Goal: Navigation & Orientation: Understand site structure

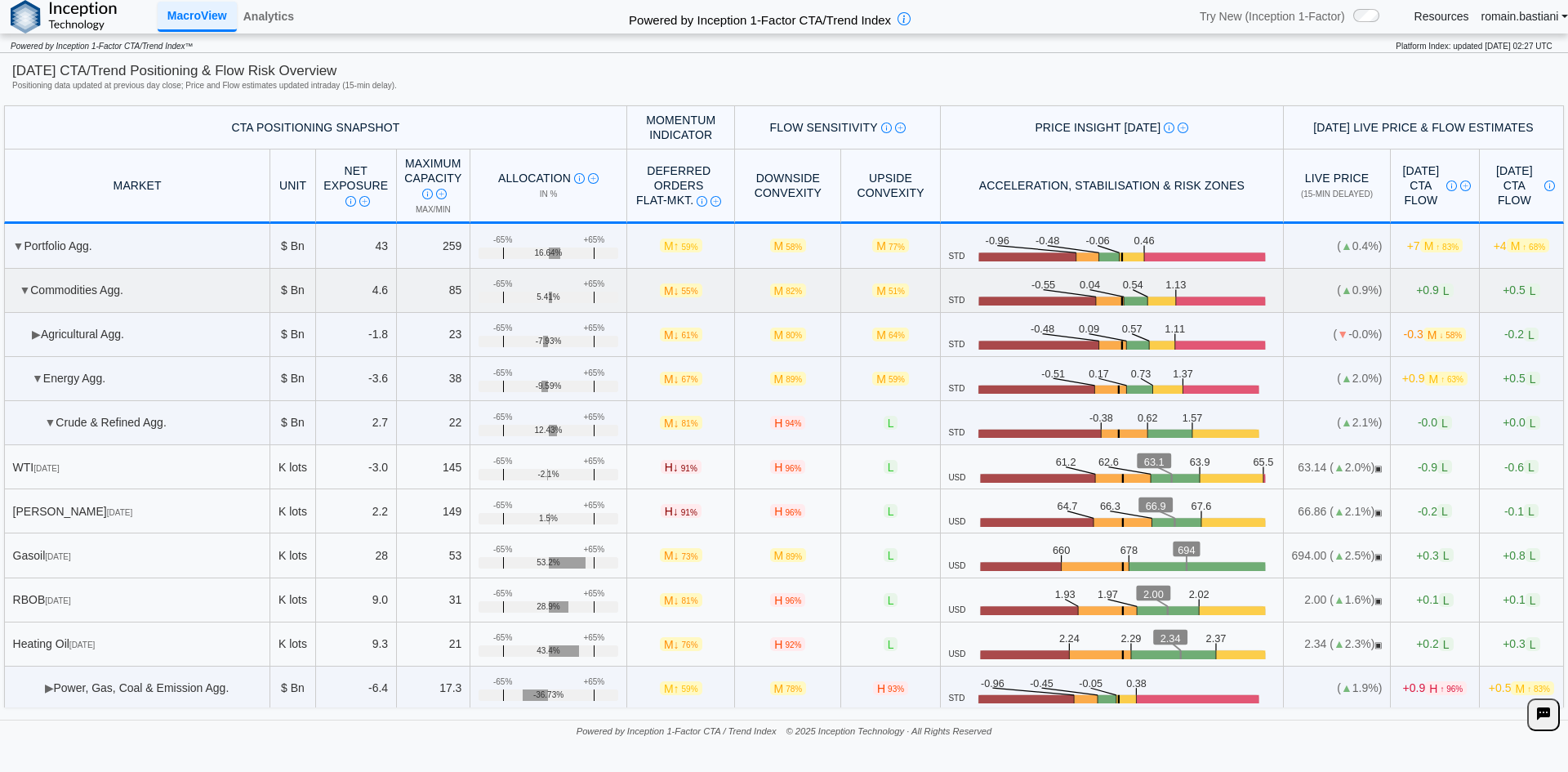
click at [10, 291] on td "▼ Commodities Agg." at bounding box center [137, 290] width 267 height 44
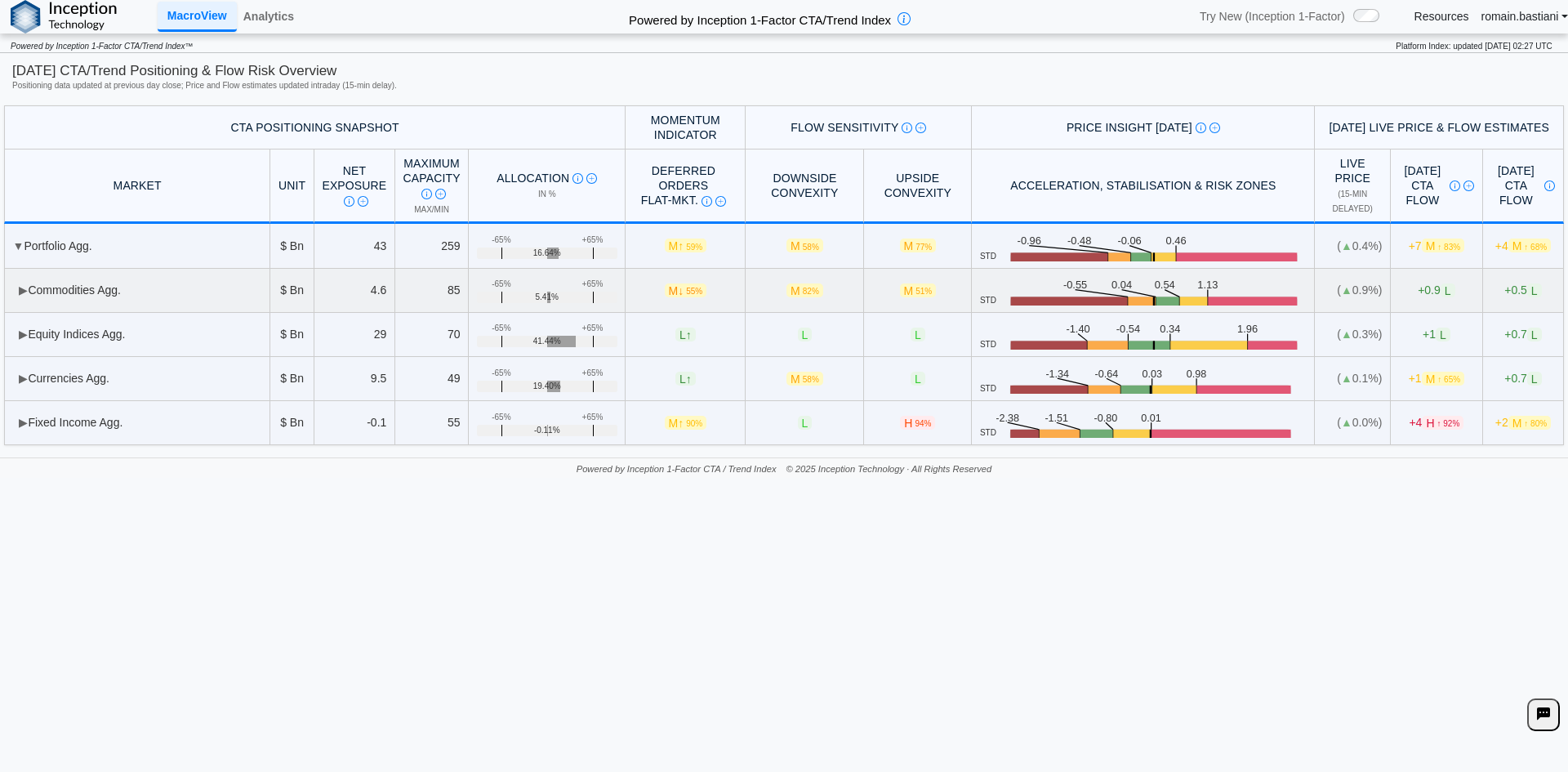
click at [19, 287] on span "▶" at bounding box center [24, 289] width 9 height 13
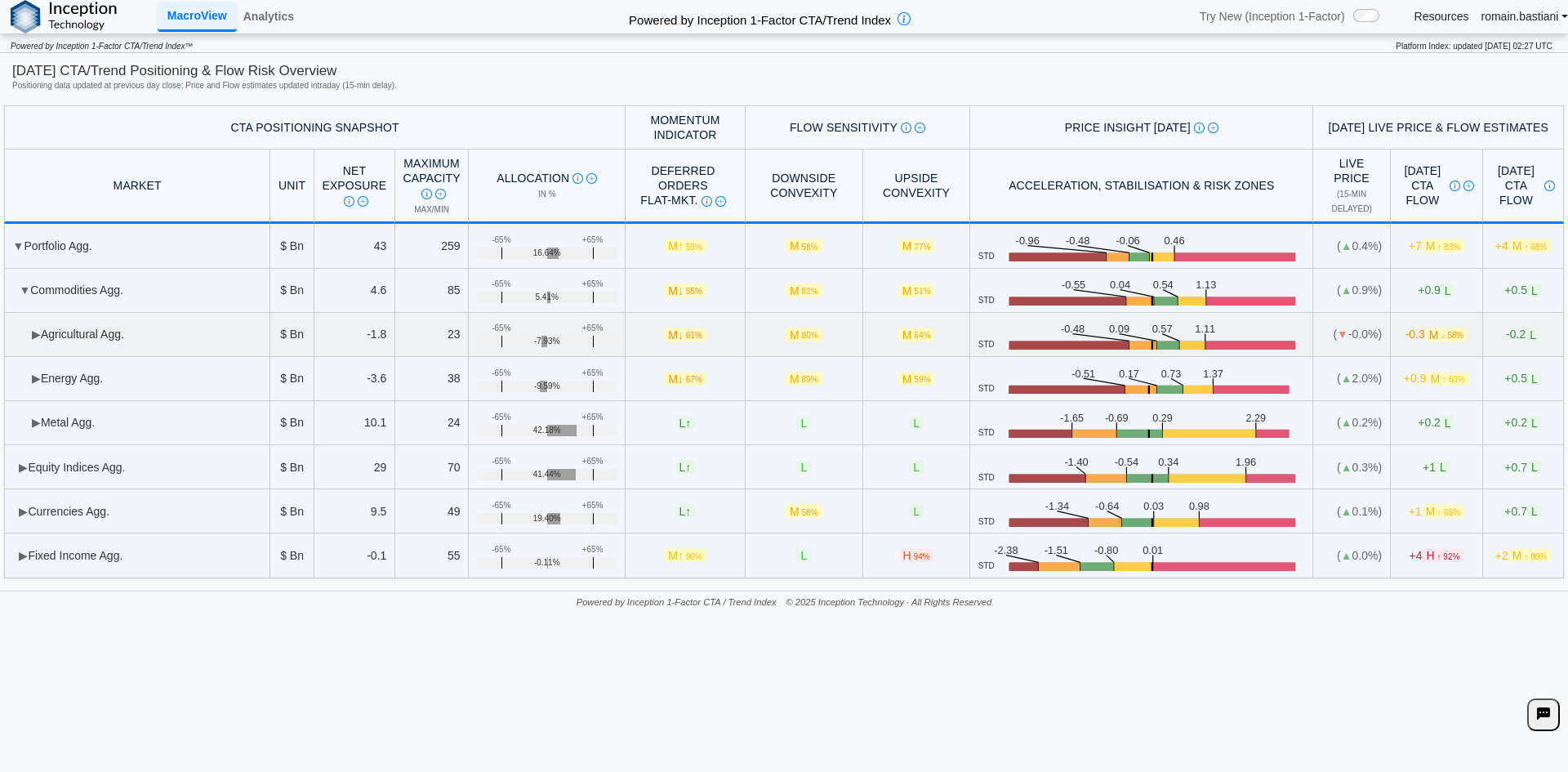
click at [39, 330] on span "▶" at bounding box center [37, 334] width 9 height 13
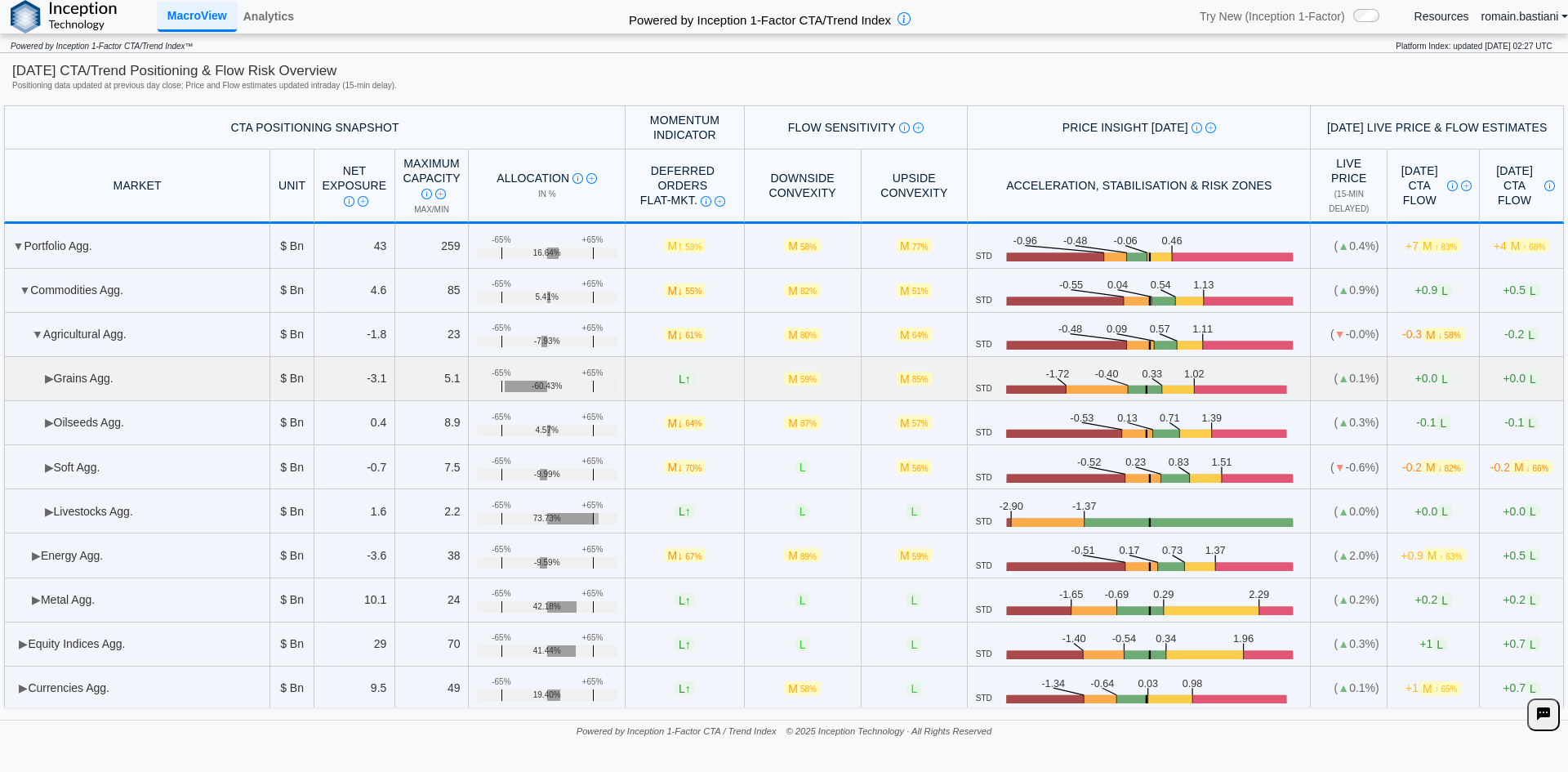
click at [37, 365] on td "▶ Grains Agg." at bounding box center [137, 379] width 267 height 44
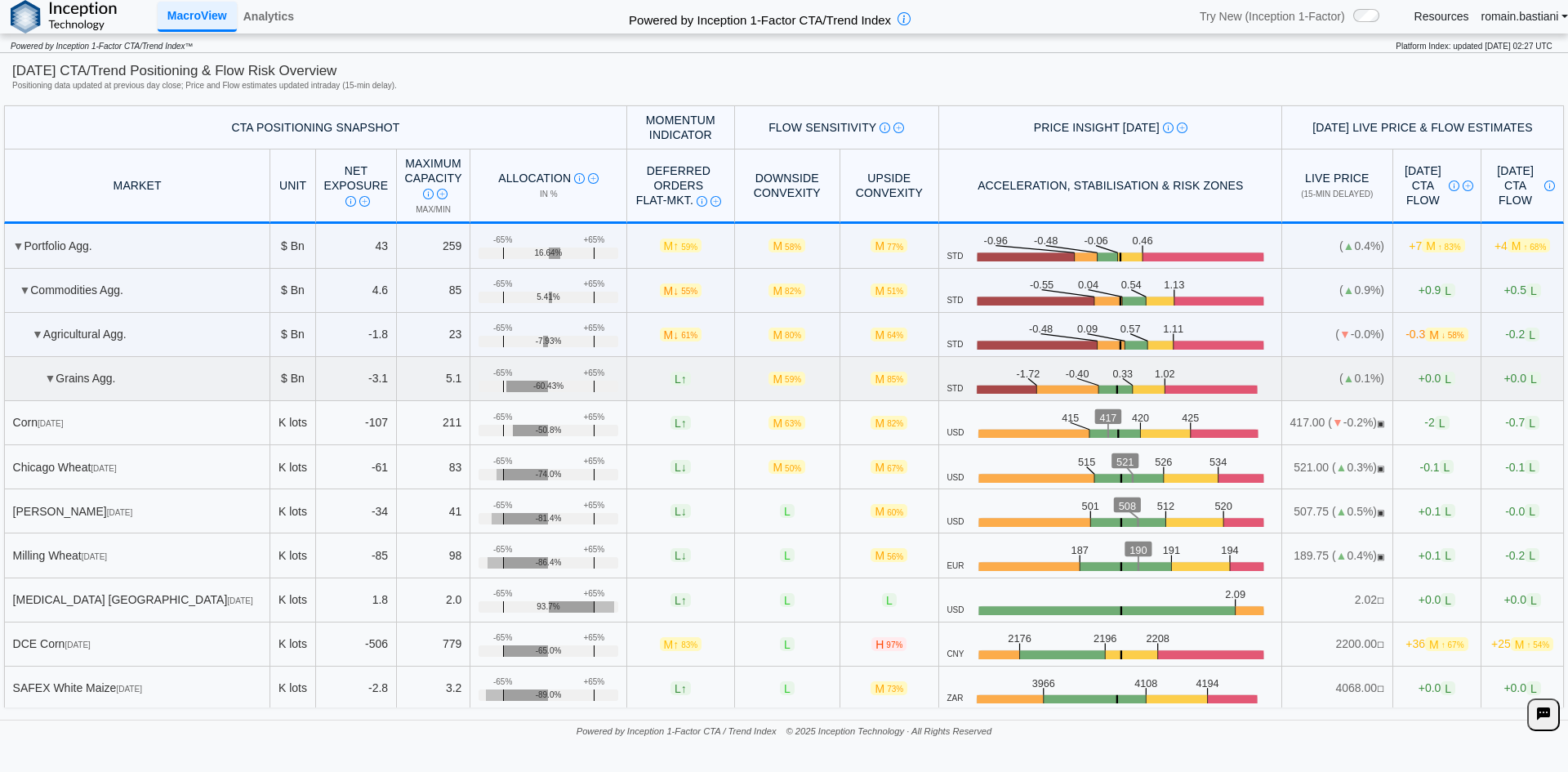
click at [50, 373] on span "▼" at bounding box center [50, 378] width 12 height 13
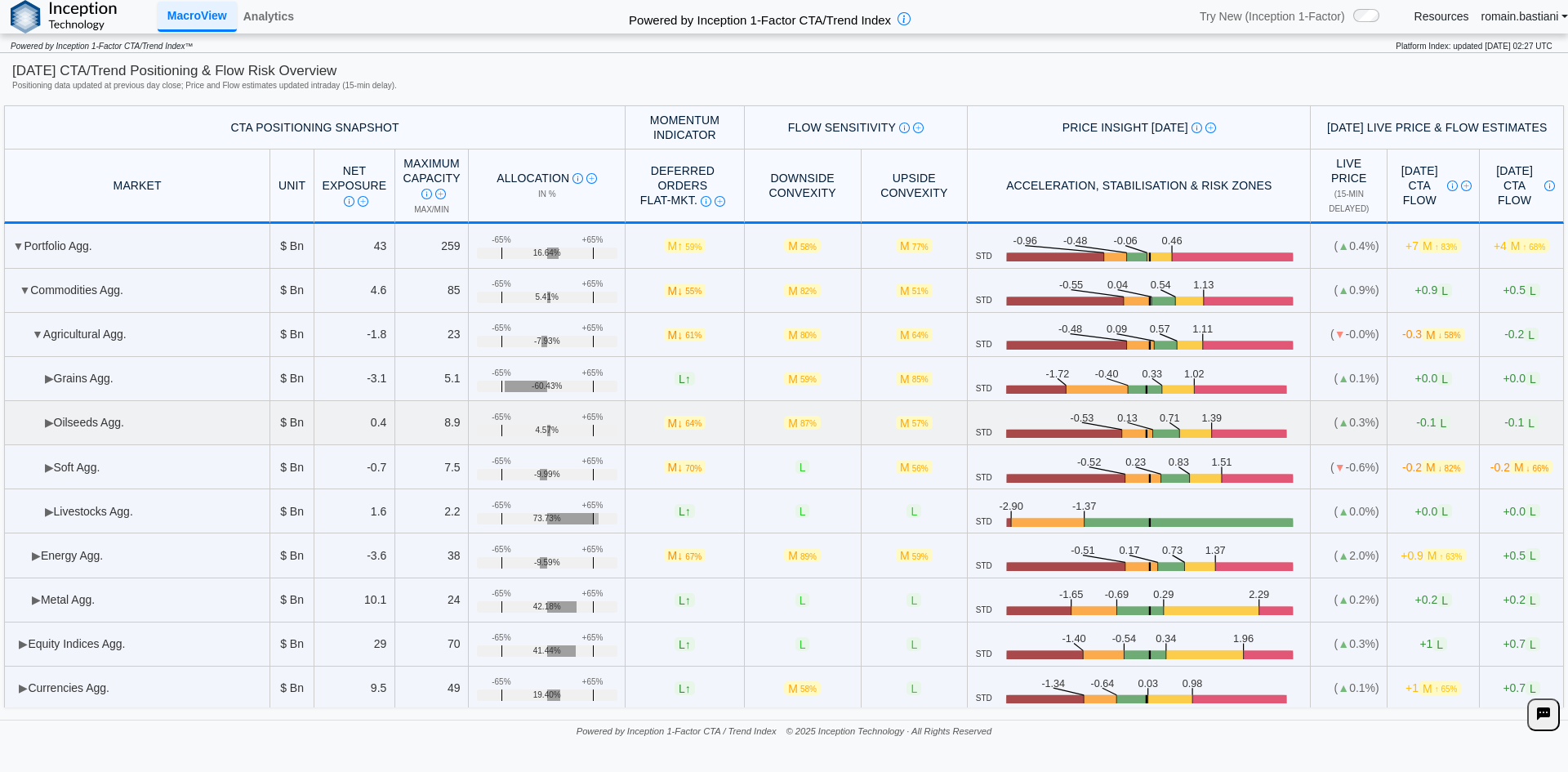
click at [66, 419] on td "▶ Oilseeds Agg." at bounding box center [137, 423] width 267 height 44
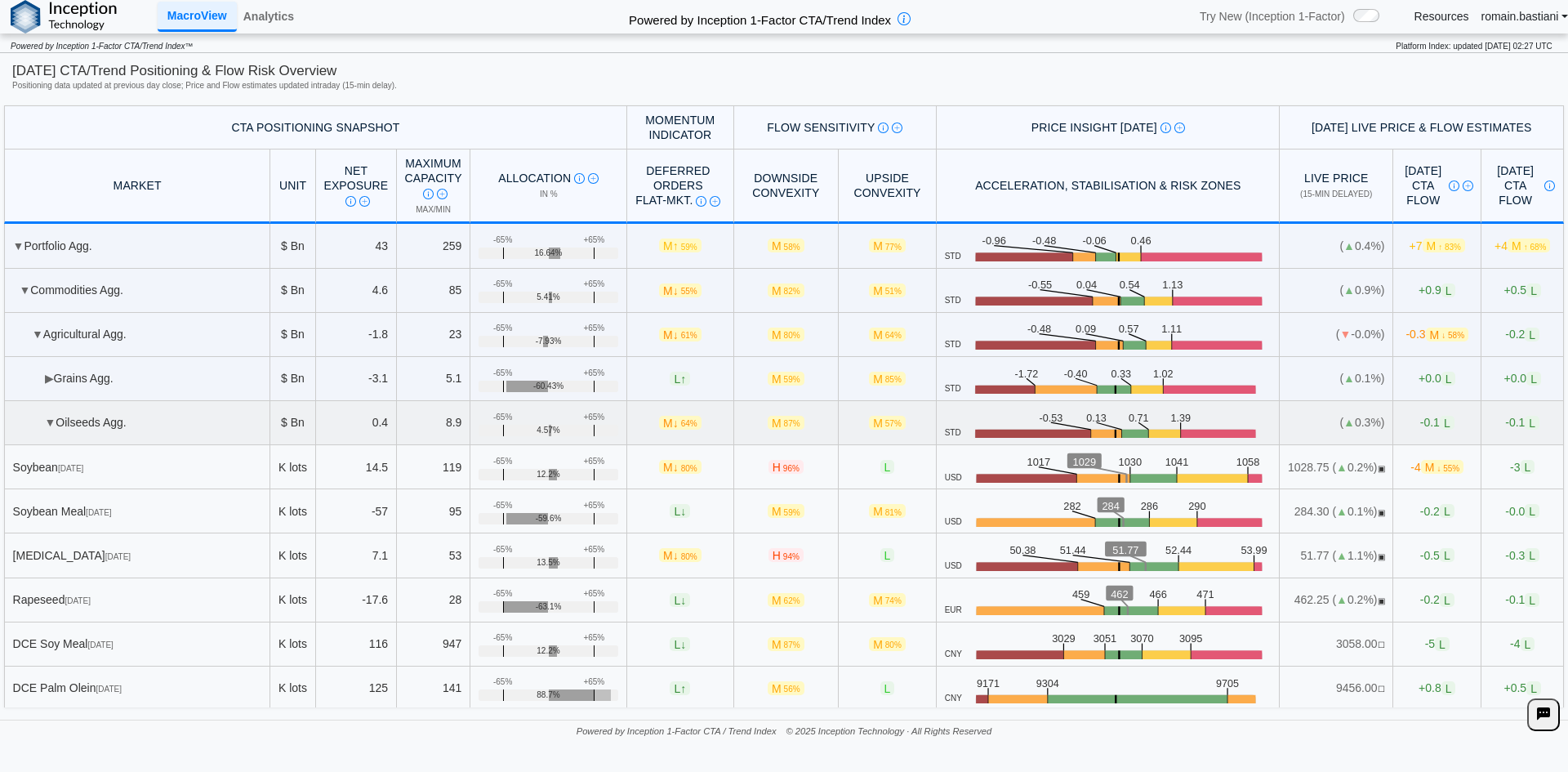
click at [66, 418] on td "▼ Oilseeds Agg." at bounding box center [137, 423] width 267 height 44
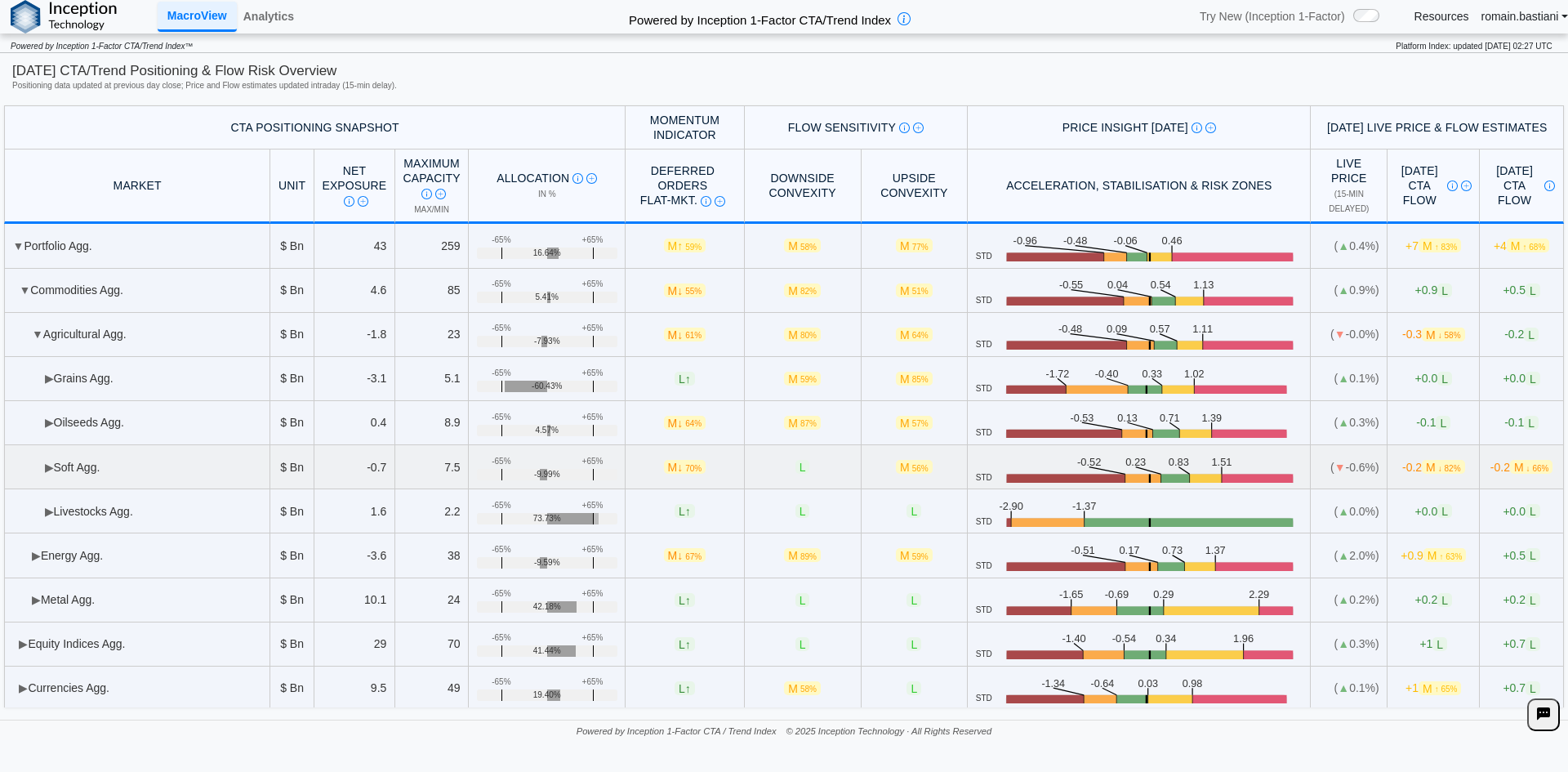
click at [58, 458] on td "▶ Soft Agg." at bounding box center [137, 467] width 267 height 44
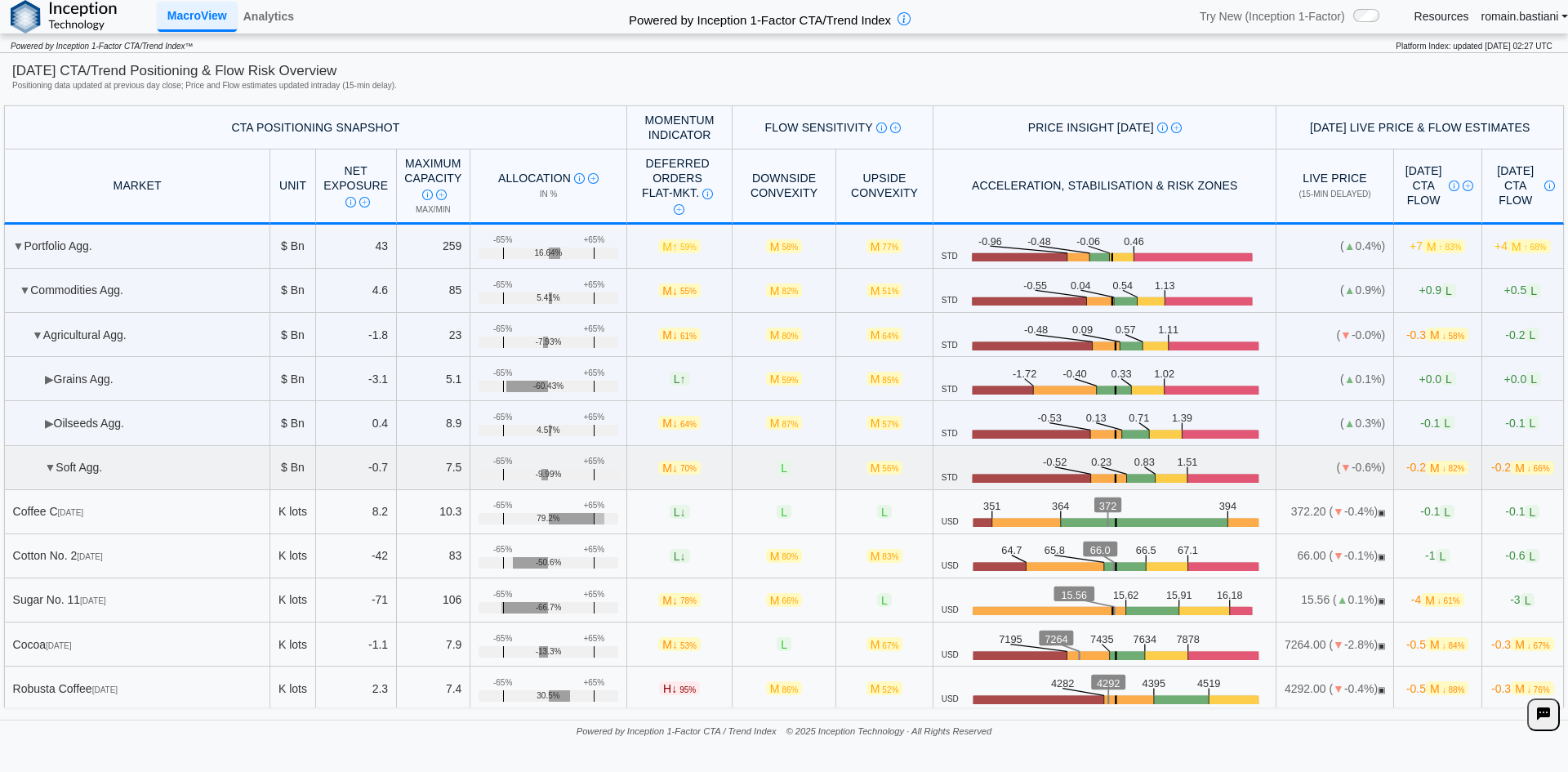
click at [59, 458] on td "▼ Soft Agg." at bounding box center [137, 468] width 267 height 44
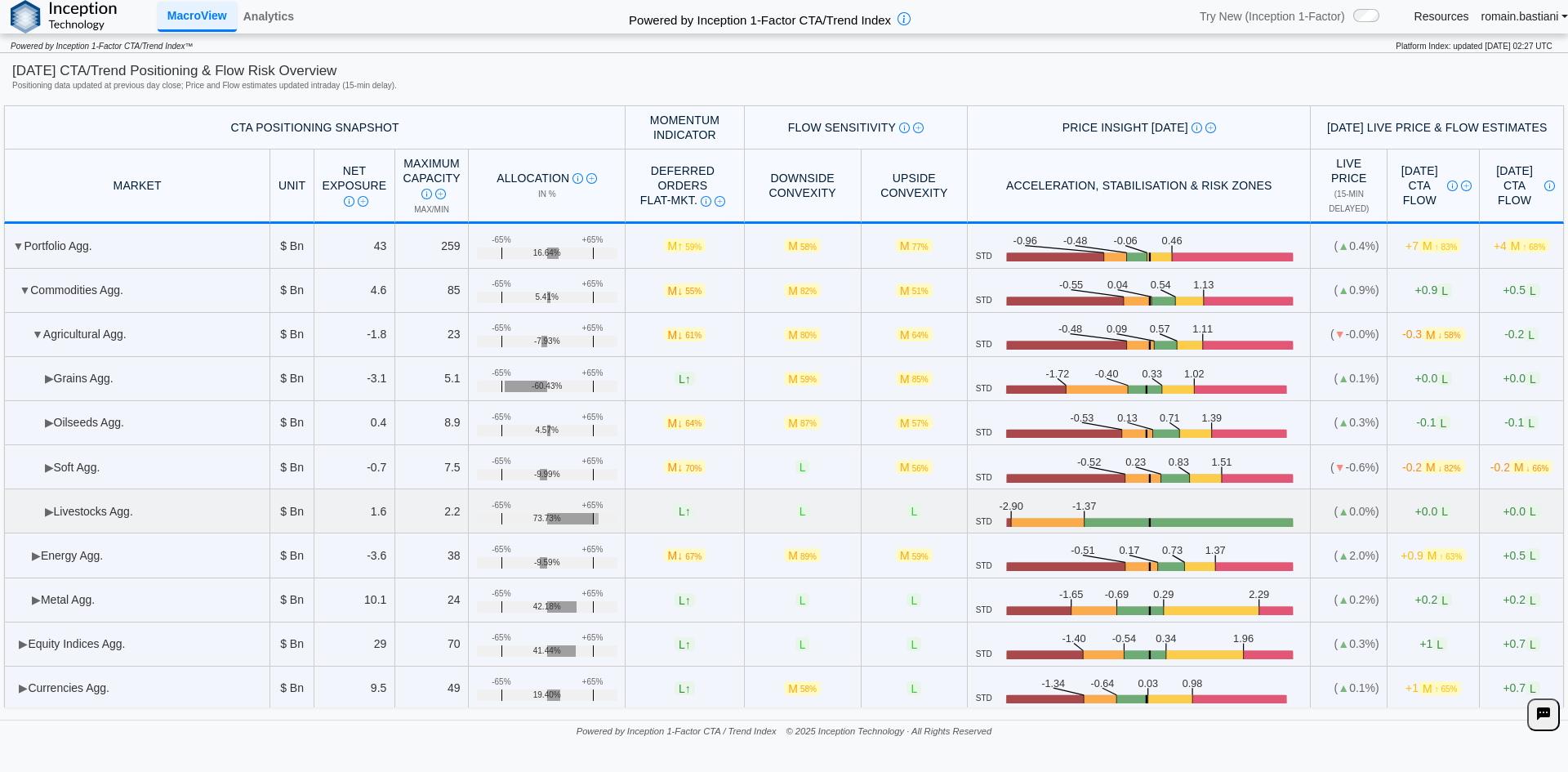
click at [70, 497] on td "▶ Livestocks Agg." at bounding box center [137, 511] width 267 height 44
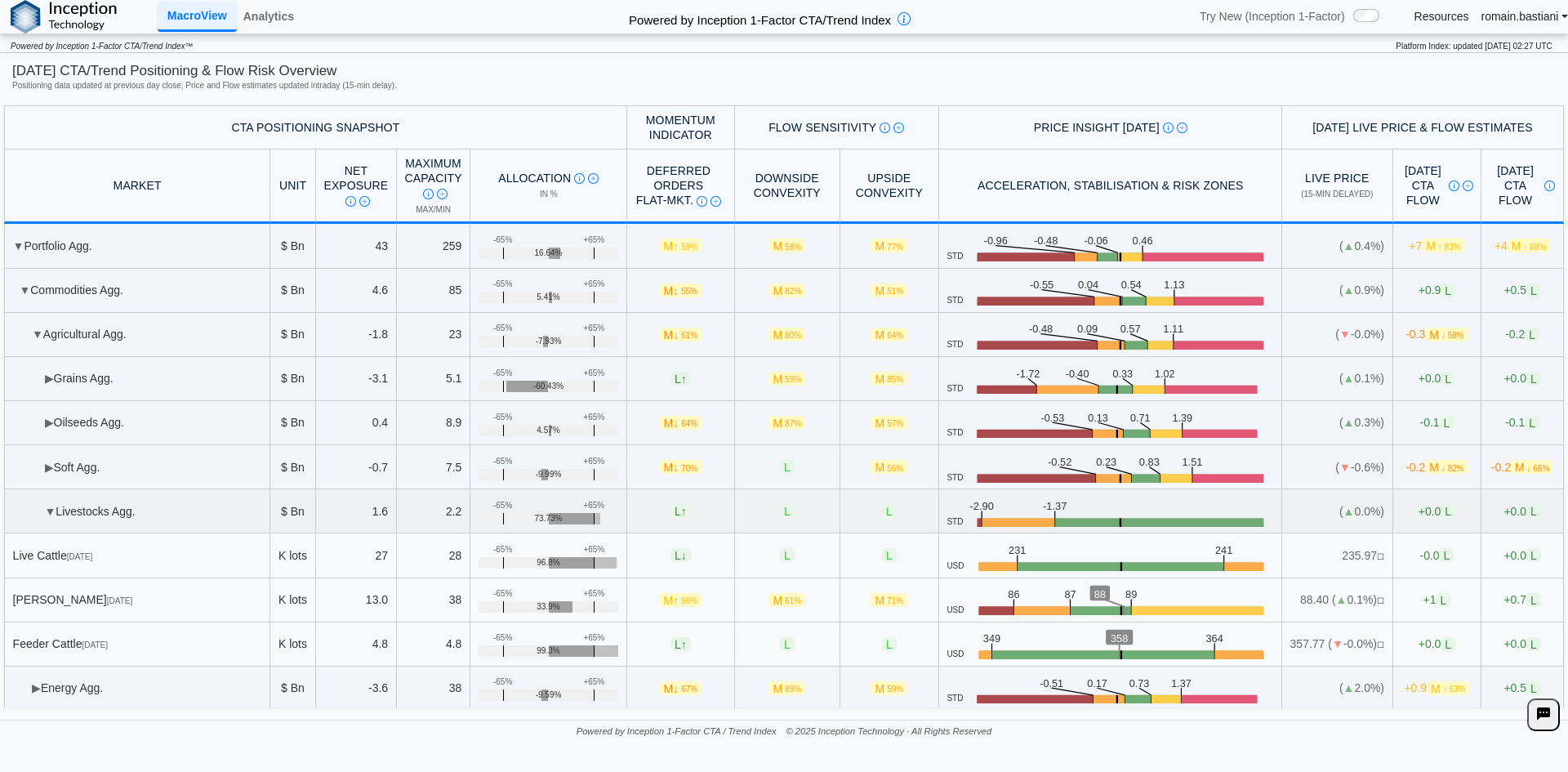
click at [71, 497] on td "▼ Livestocks Agg." at bounding box center [137, 511] width 267 height 44
